Goal: Information Seeking & Learning: Learn about a topic

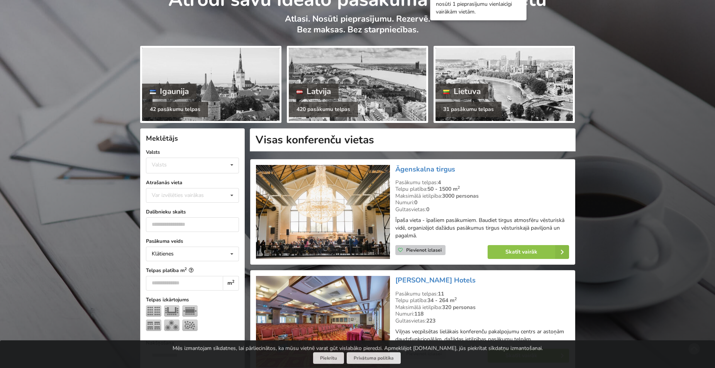
scroll to position [79, 0]
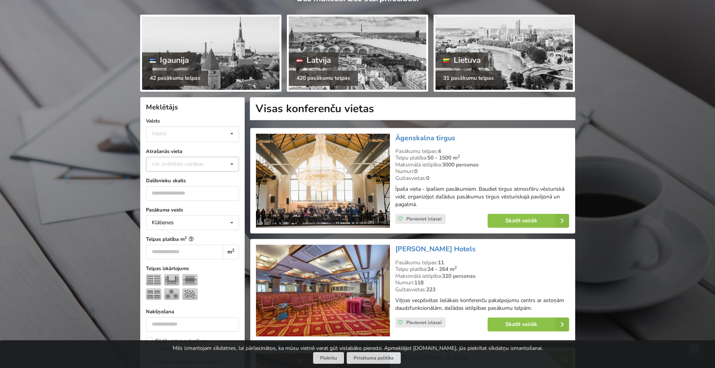
click at [225, 164] on div "Var izvēlēties vairākas Pārdaugava Teika Pērnavas apriņķis Apšuciems Jūrkalne […" at bounding box center [192, 164] width 93 height 15
click at [199, 192] on div "Mārupes novads" at bounding box center [192, 195] width 92 height 14
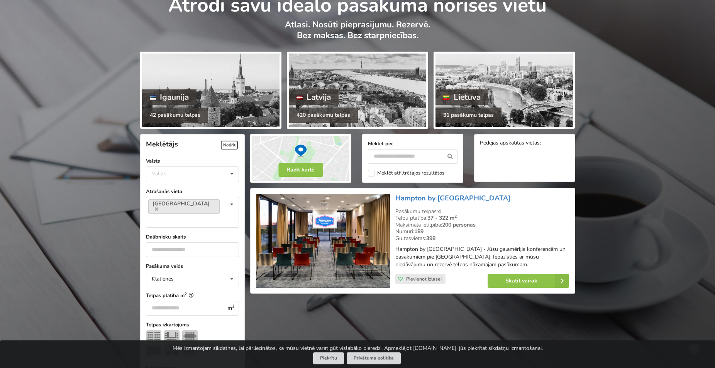
scroll to position [79, 0]
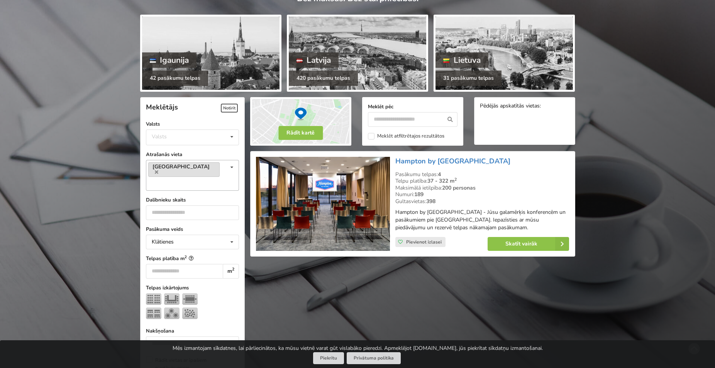
click at [200, 166] on link "[GEOGRAPHIC_DATA]" at bounding box center [183, 169] width 71 height 15
click at [233, 168] on icon at bounding box center [231, 168] width 11 height 14
click at [158, 170] on icon at bounding box center [156, 172] width 3 height 5
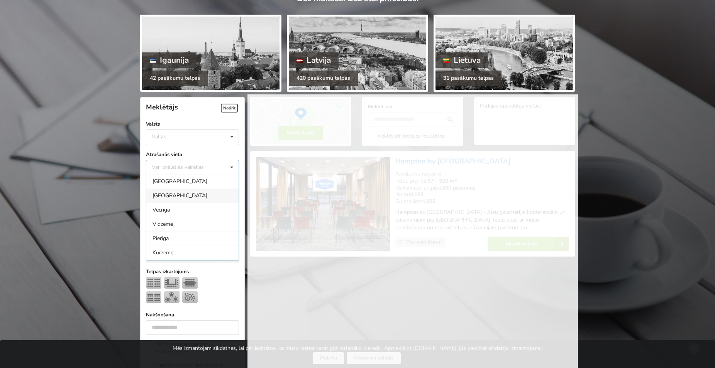
scroll to position [86, 0]
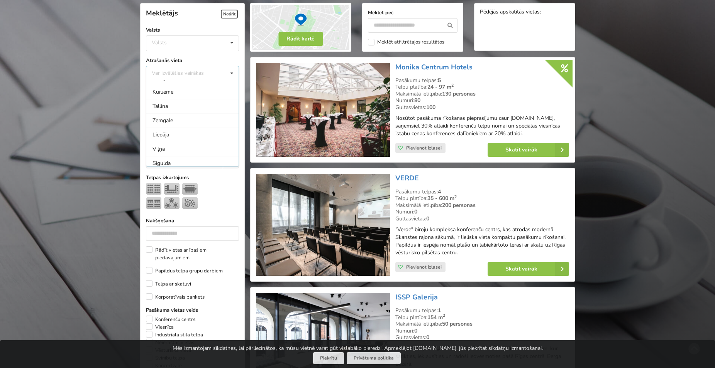
scroll to position [142, 0]
click at [204, 114] on div "Zemgale" at bounding box center [192, 116] width 92 height 14
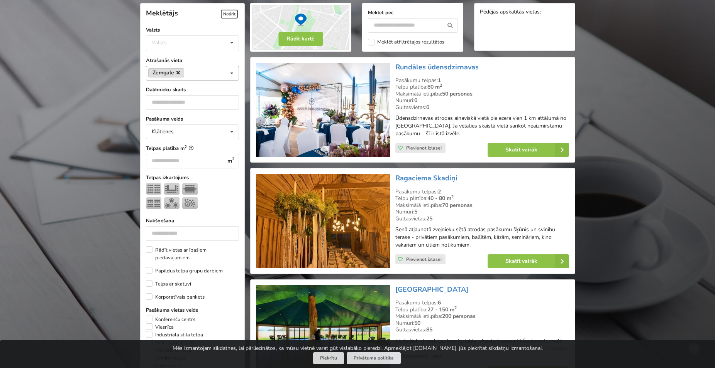
click at [179, 71] on icon at bounding box center [177, 72] width 3 height 5
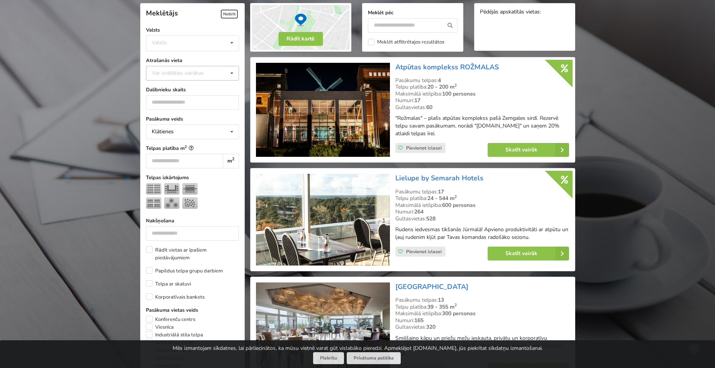
click at [235, 76] on icon at bounding box center [231, 73] width 11 height 14
drag, startPoint x: 232, startPoint y: 93, endPoint x: 233, endPoint y: 102, distance: 9.3
click at [233, 102] on div "Pārdaugava Teika Pērnavas apriņķis Apšuciems Jūrkalne Mārupes novads Rīga Vecrī…" at bounding box center [192, 123] width 93 height 86
click at [190, 109] on div "Pierīga" at bounding box center [192, 112] width 92 height 14
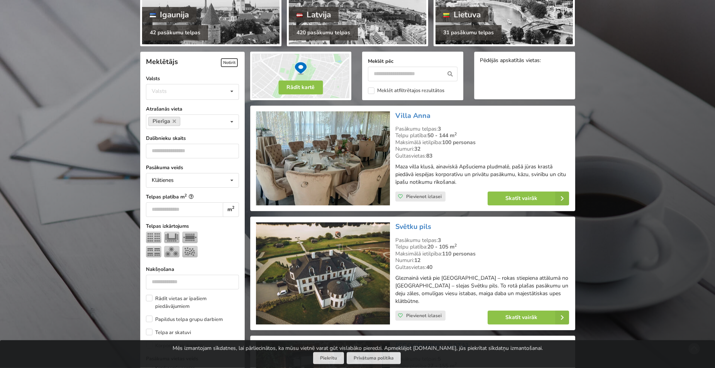
scroll to position [55, 0]
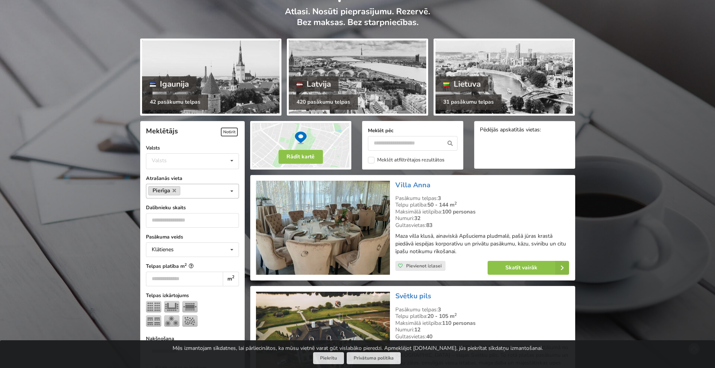
click at [176, 190] on link "Pierīga" at bounding box center [164, 190] width 32 height 9
click at [178, 188] on link "Pierīga" at bounding box center [164, 190] width 32 height 9
click at [172, 191] on link "Pierīga" at bounding box center [164, 190] width 32 height 9
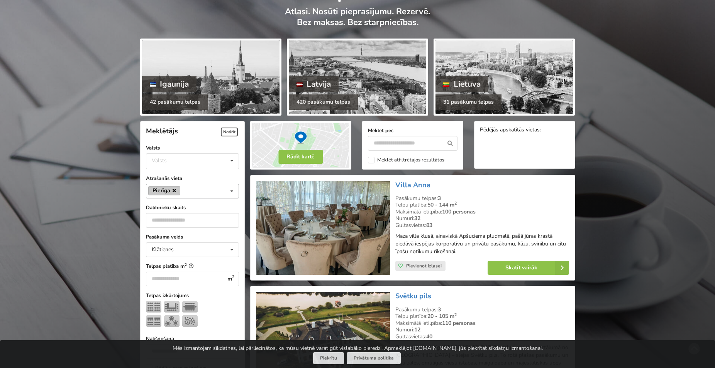
click at [175, 189] on icon at bounding box center [173, 190] width 3 height 5
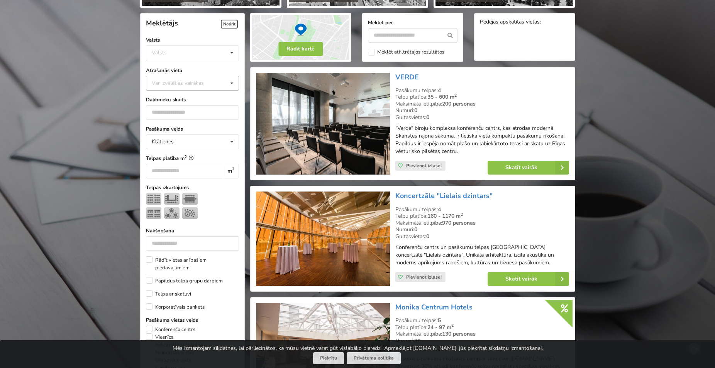
scroll to position [173, 0]
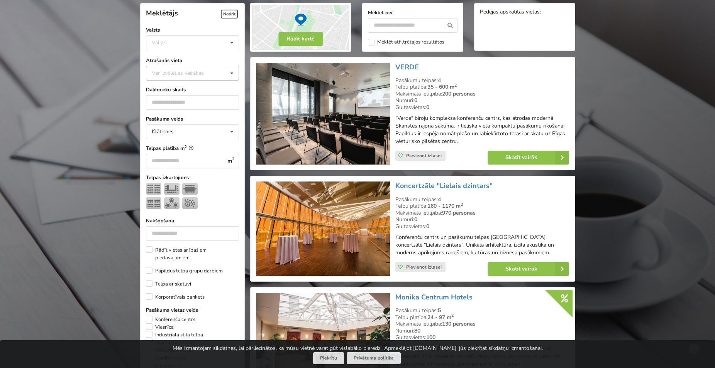
click at [228, 77] on icon at bounding box center [231, 73] width 11 height 14
click at [212, 115] on div "Jūrmala" at bounding box center [192, 114] width 92 height 14
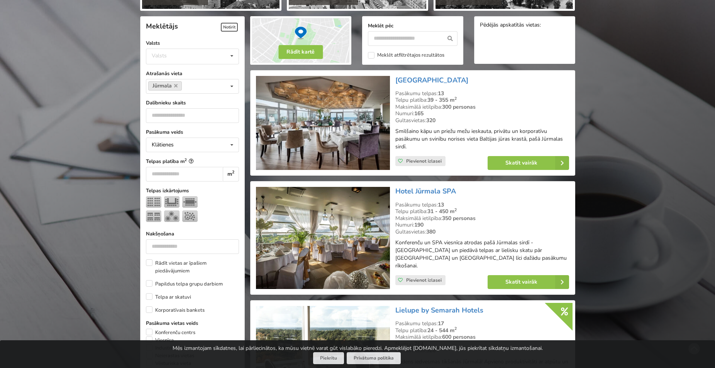
scroll to position [133, 0]
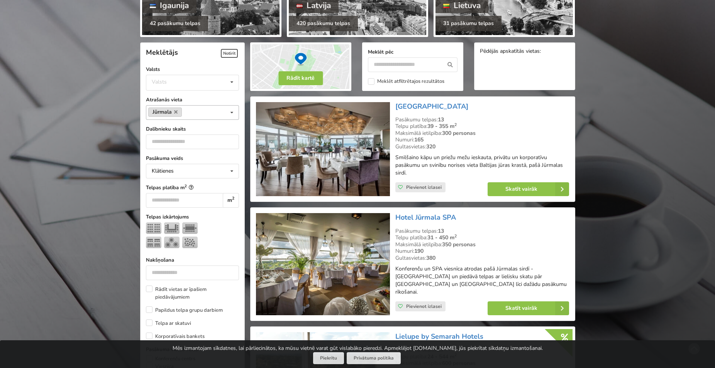
click at [174, 111] on link "Jūrmala" at bounding box center [165, 112] width 34 height 9
click at [176, 112] on icon at bounding box center [175, 112] width 3 height 5
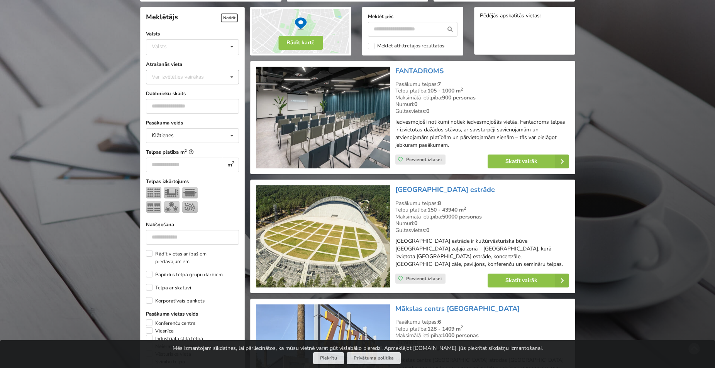
scroll to position [173, 0]
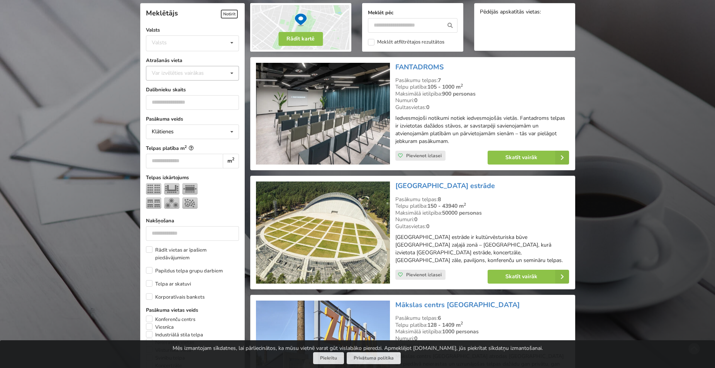
click at [230, 75] on icon at bounding box center [231, 73] width 11 height 14
click at [206, 125] on div "Mārupe" at bounding box center [192, 123] width 92 height 14
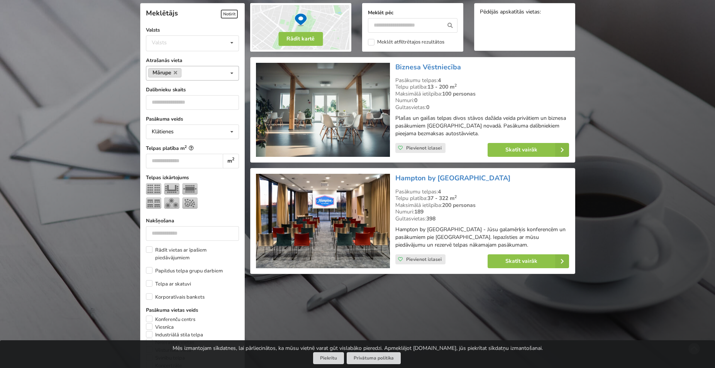
click at [178, 73] on link "Mārupe" at bounding box center [165, 72] width 34 height 9
click at [175, 74] on icon at bounding box center [175, 72] width 3 height 5
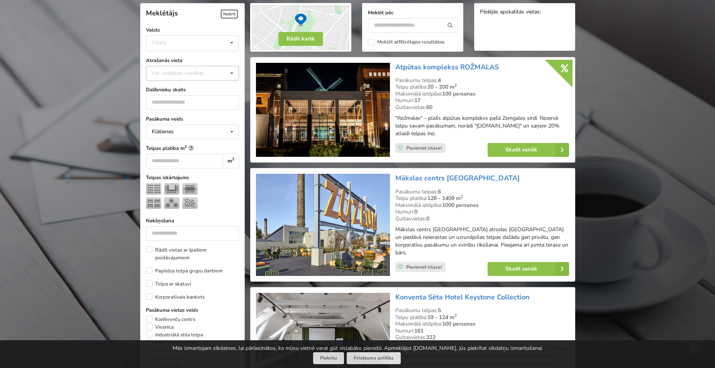
click at [230, 74] on icon at bounding box center [231, 73] width 11 height 14
click at [203, 119] on div "Tukuma novads" at bounding box center [192, 123] width 92 height 14
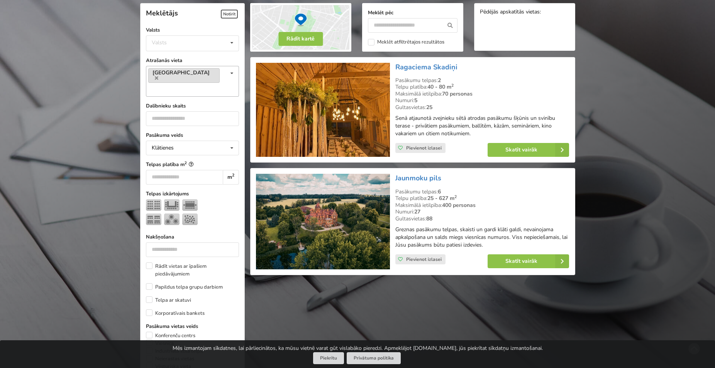
click at [199, 70] on link "Tukuma novads" at bounding box center [183, 75] width 71 height 15
click at [193, 75] on link "Tukuma novads" at bounding box center [183, 75] width 71 height 15
click at [158, 76] on icon at bounding box center [156, 78] width 3 height 5
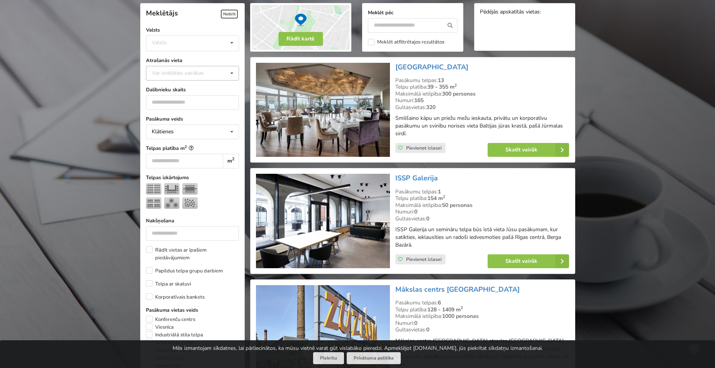
click at [230, 71] on icon at bounding box center [231, 73] width 11 height 14
click at [194, 126] on div "Piņķi" at bounding box center [192, 123] width 92 height 14
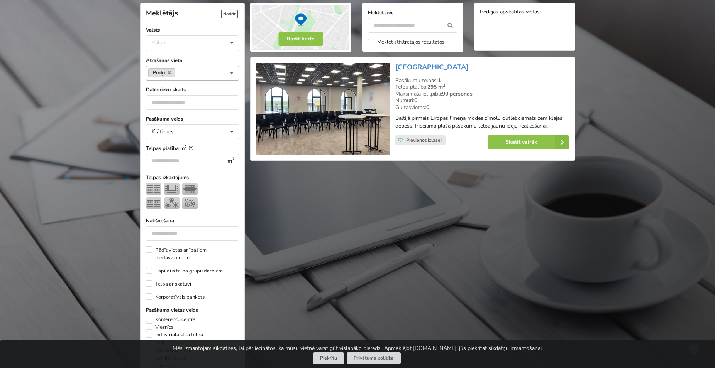
click at [167, 73] on link "Piņķi" at bounding box center [161, 72] width 27 height 9
click at [170, 73] on icon at bounding box center [168, 72] width 3 height 5
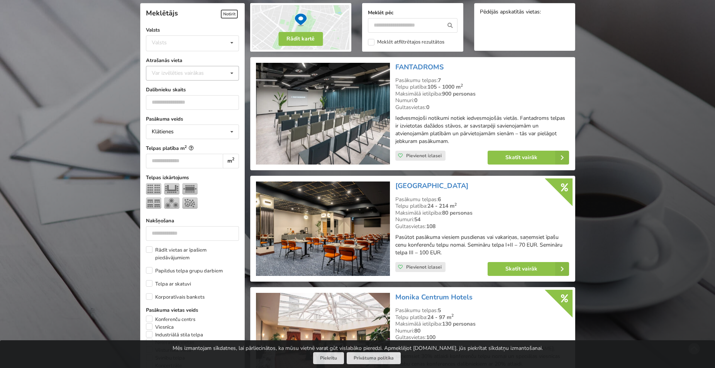
click at [233, 73] on icon at bounding box center [231, 73] width 11 height 14
click at [190, 92] on div "Ādažu novads" at bounding box center [192, 91] width 92 height 14
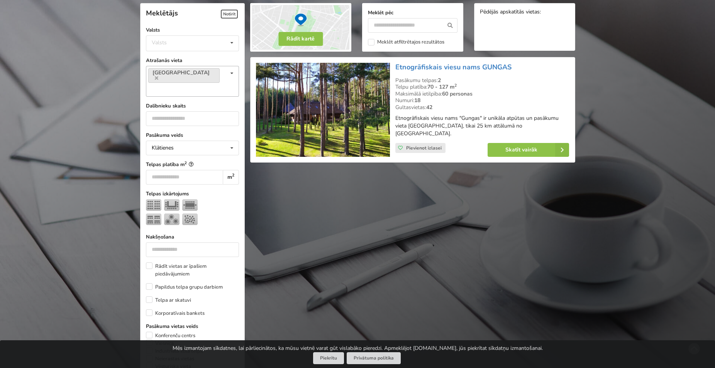
click at [230, 73] on icon at bounding box center [231, 73] width 11 height 14
click at [158, 76] on icon at bounding box center [156, 78] width 3 height 5
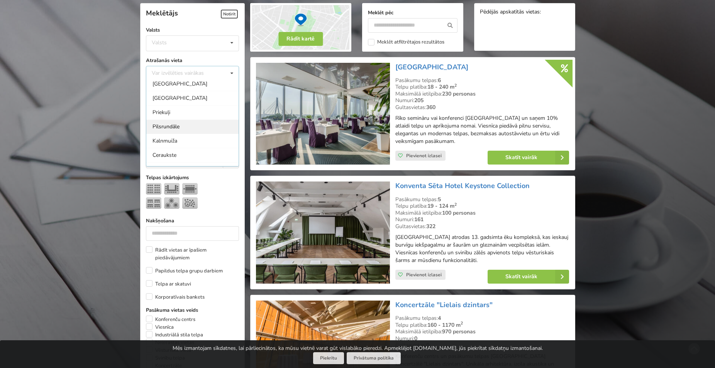
scroll to position [654, 0]
click at [196, 103] on div "Ķekavas novads" at bounding box center [192, 104] width 92 height 14
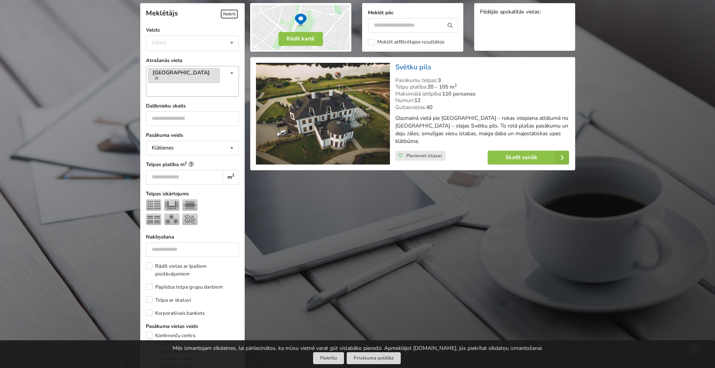
click at [199, 74] on link "Ķekavas novads" at bounding box center [183, 75] width 71 height 15
click at [158, 76] on icon at bounding box center [156, 78] width 3 height 5
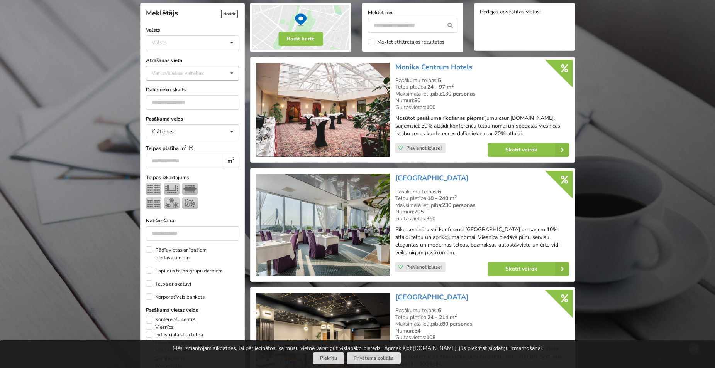
click at [231, 73] on icon at bounding box center [231, 73] width 11 height 14
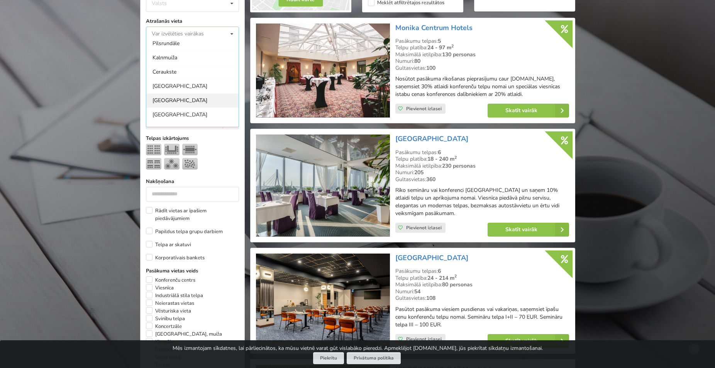
scroll to position [698, 0]
click at [184, 105] on div "Babītes pagasts" at bounding box center [192, 107] width 92 height 14
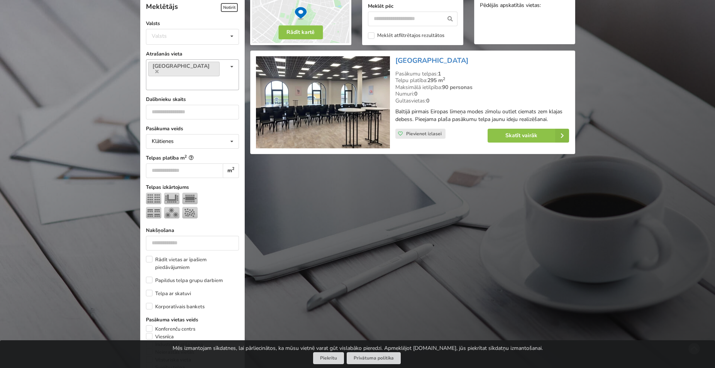
scroll to position [173, 0]
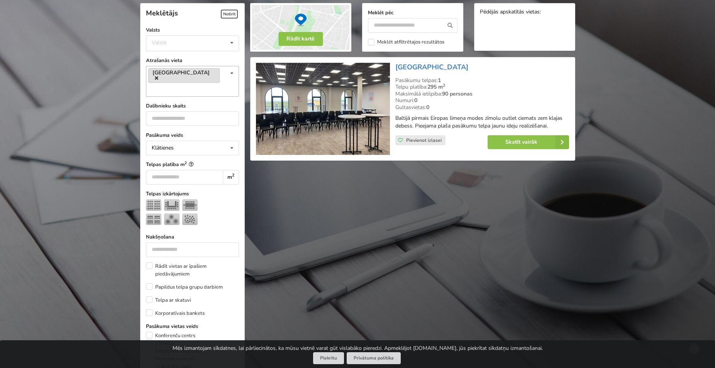
click at [158, 76] on icon at bounding box center [156, 78] width 3 height 5
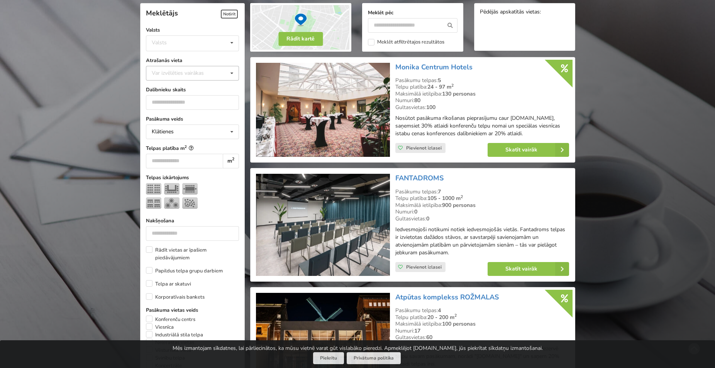
click at [233, 71] on icon at bounding box center [231, 73] width 11 height 14
click at [214, 117] on div "Jelgavas novads" at bounding box center [192, 111] width 92 height 14
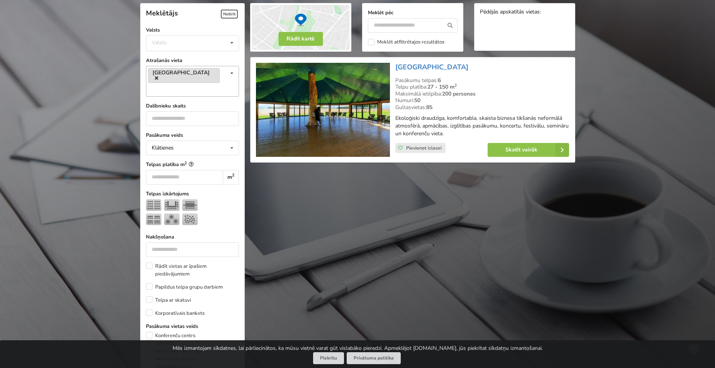
click at [158, 76] on icon at bounding box center [156, 78] width 3 height 5
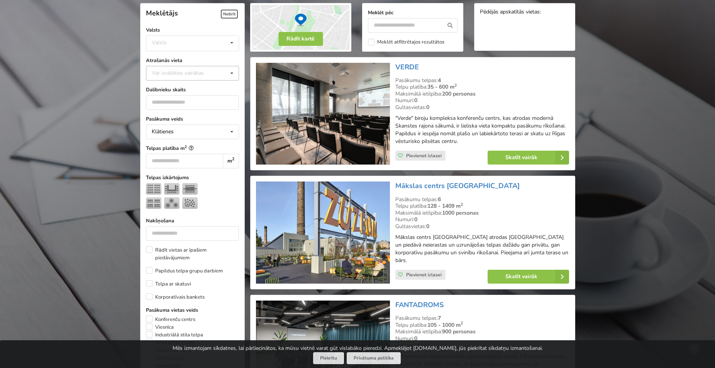
click at [225, 73] on div "Var izvēlēties vairākas Pārdaugava Teika Pērnavas apriņķis Apšuciems Jūrkalne M…" at bounding box center [192, 73] width 93 height 15
click at [227, 73] on icon at bounding box center [231, 73] width 11 height 14
click at [229, 74] on icon at bounding box center [231, 73] width 11 height 14
click at [203, 156] on div "Ādažu novads" at bounding box center [192, 155] width 92 height 14
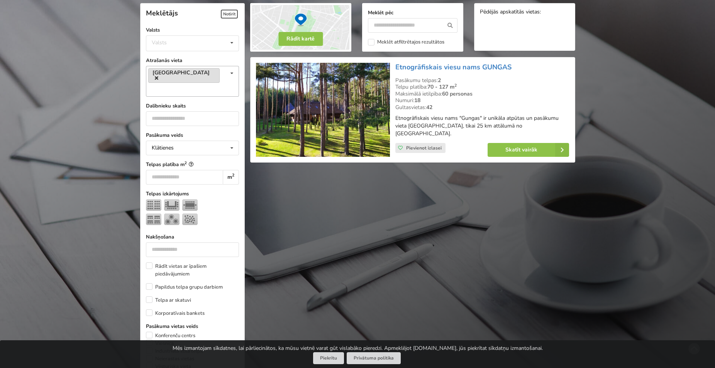
click at [158, 76] on icon at bounding box center [156, 78] width 3 height 5
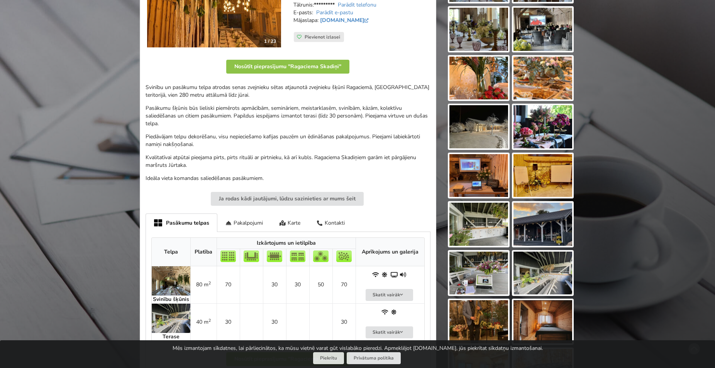
scroll to position [197, 0]
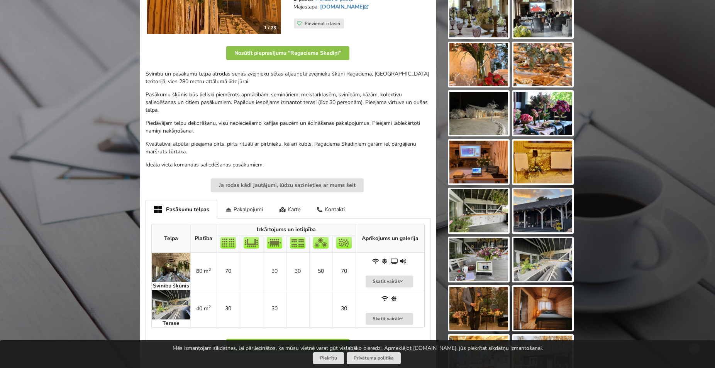
click at [231, 207] on div "Pakalpojumi" at bounding box center [244, 209] width 54 height 18
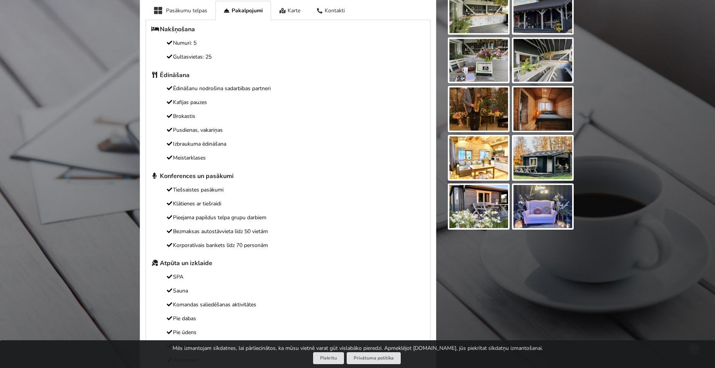
scroll to position [354, 0]
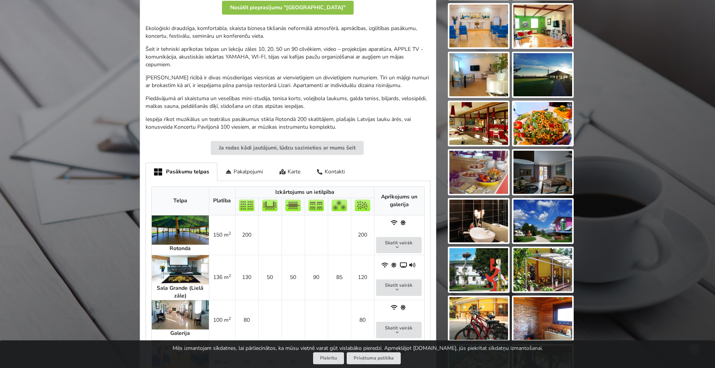
scroll to position [236, 0]
